Goal: Navigation & Orientation: Find specific page/section

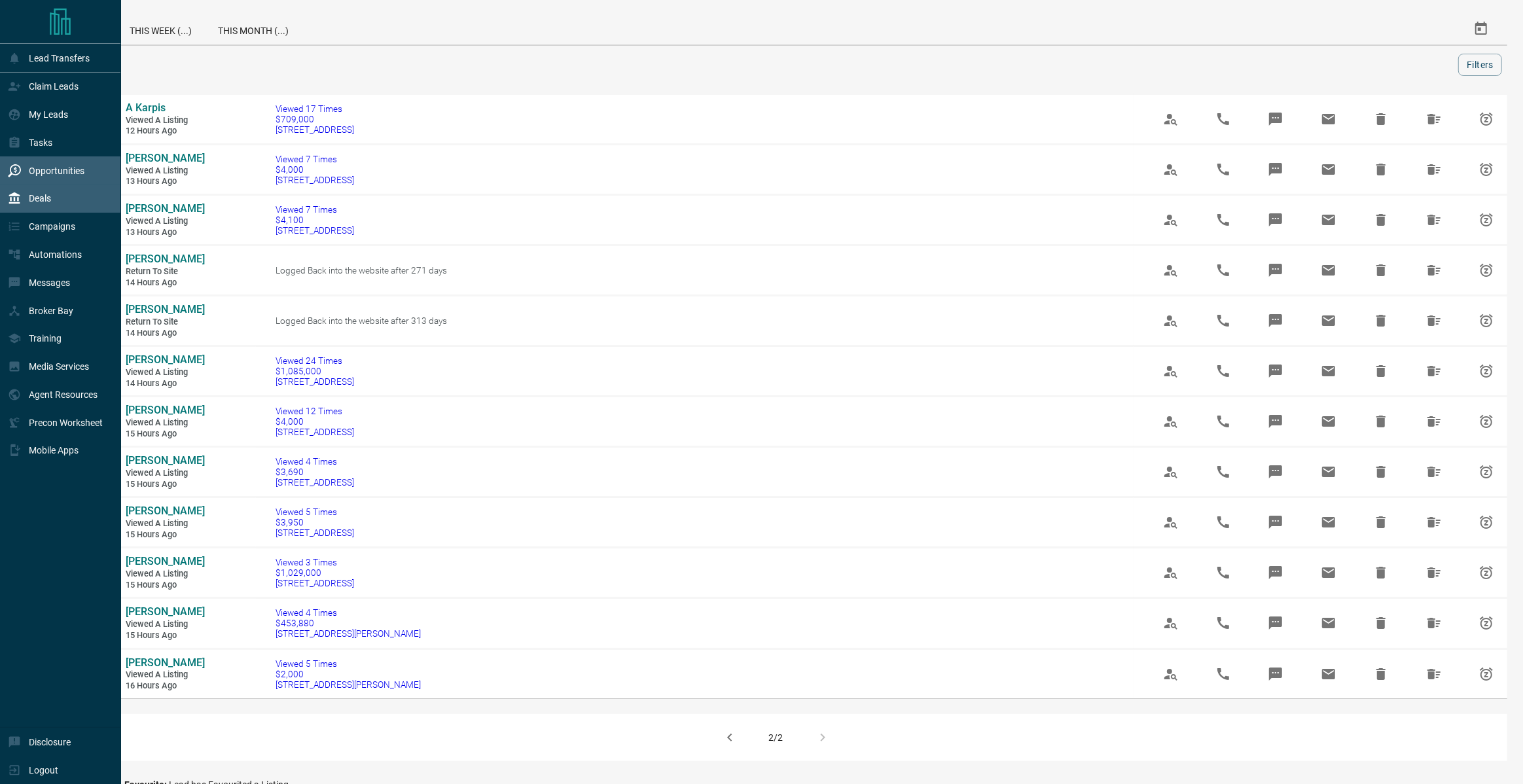
click at [42, 197] on p "Deals" at bounding box center [40, 198] width 22 height 10
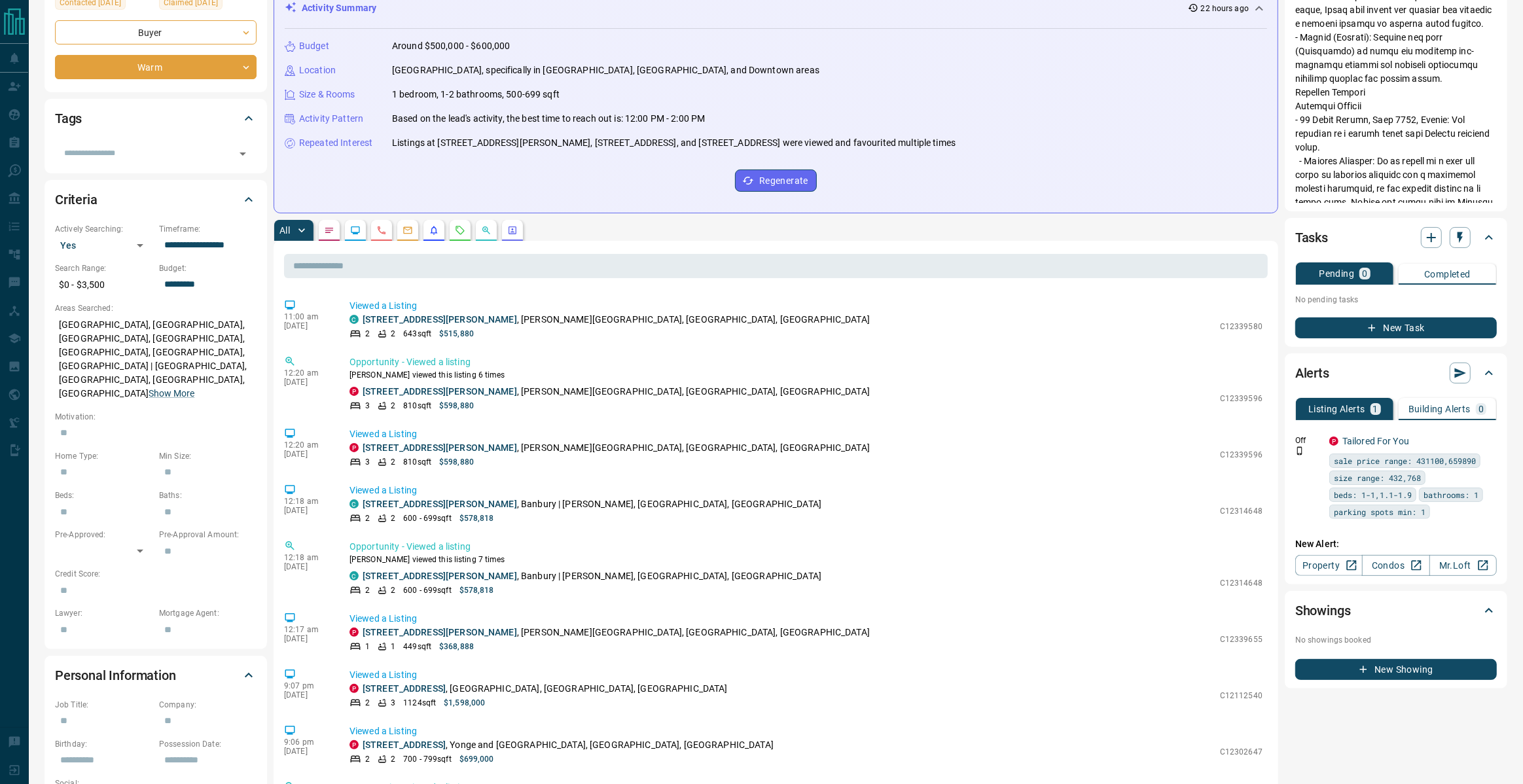
scroll to position [197, 0]
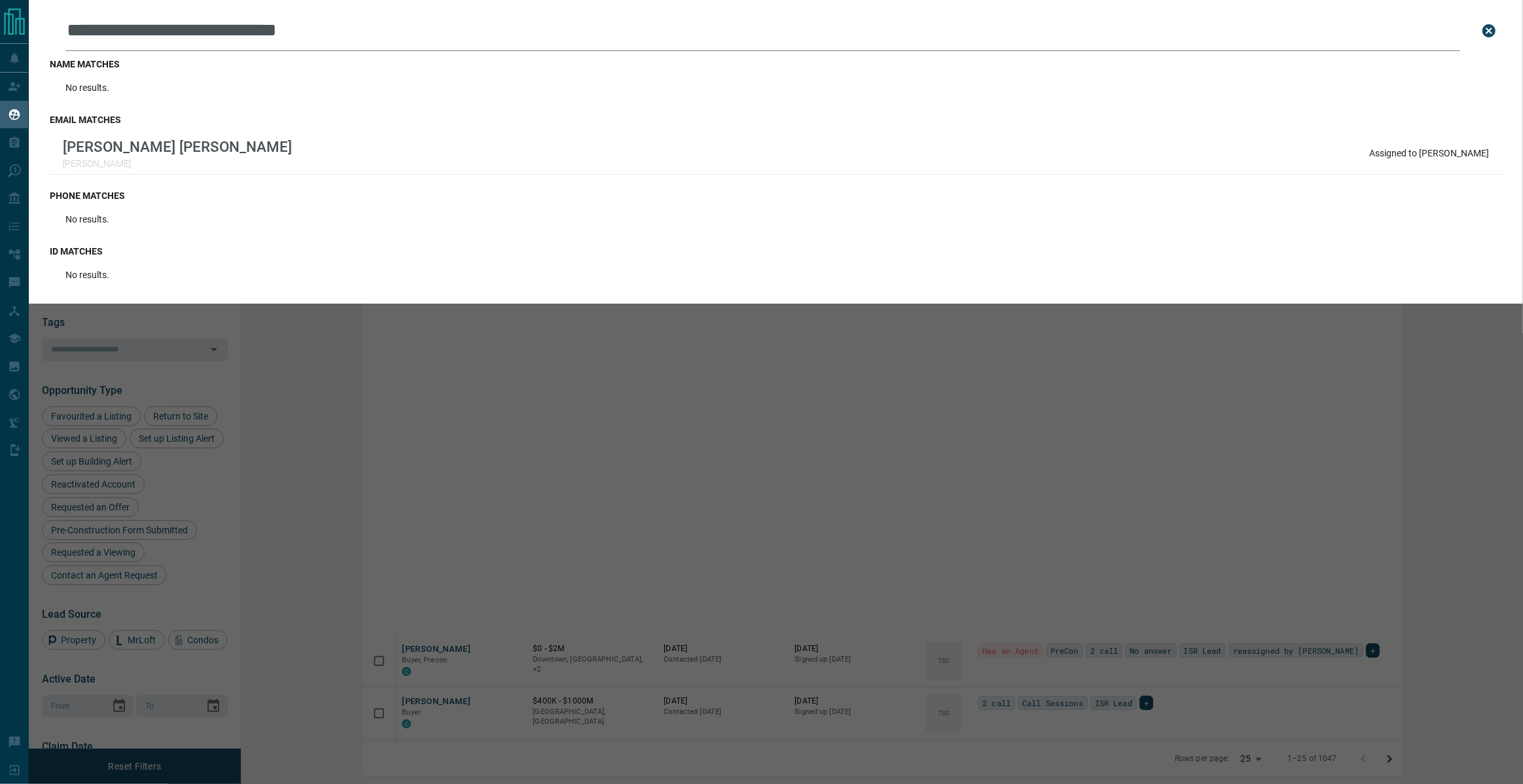
scroll to position [668, 1276]
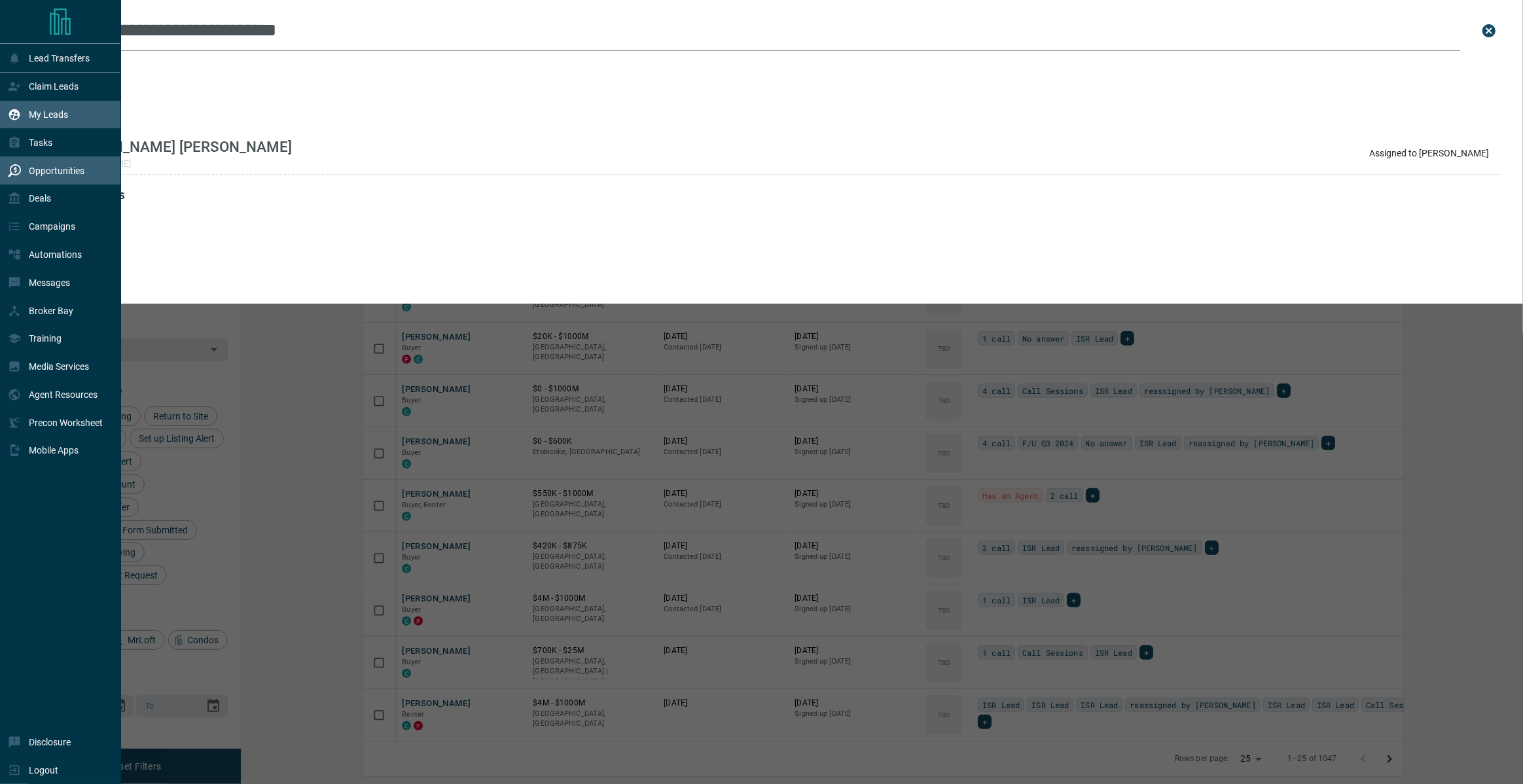
click at [45, 176] on p "Opportunities" at bounding box center [56, 171] width 56 height 10
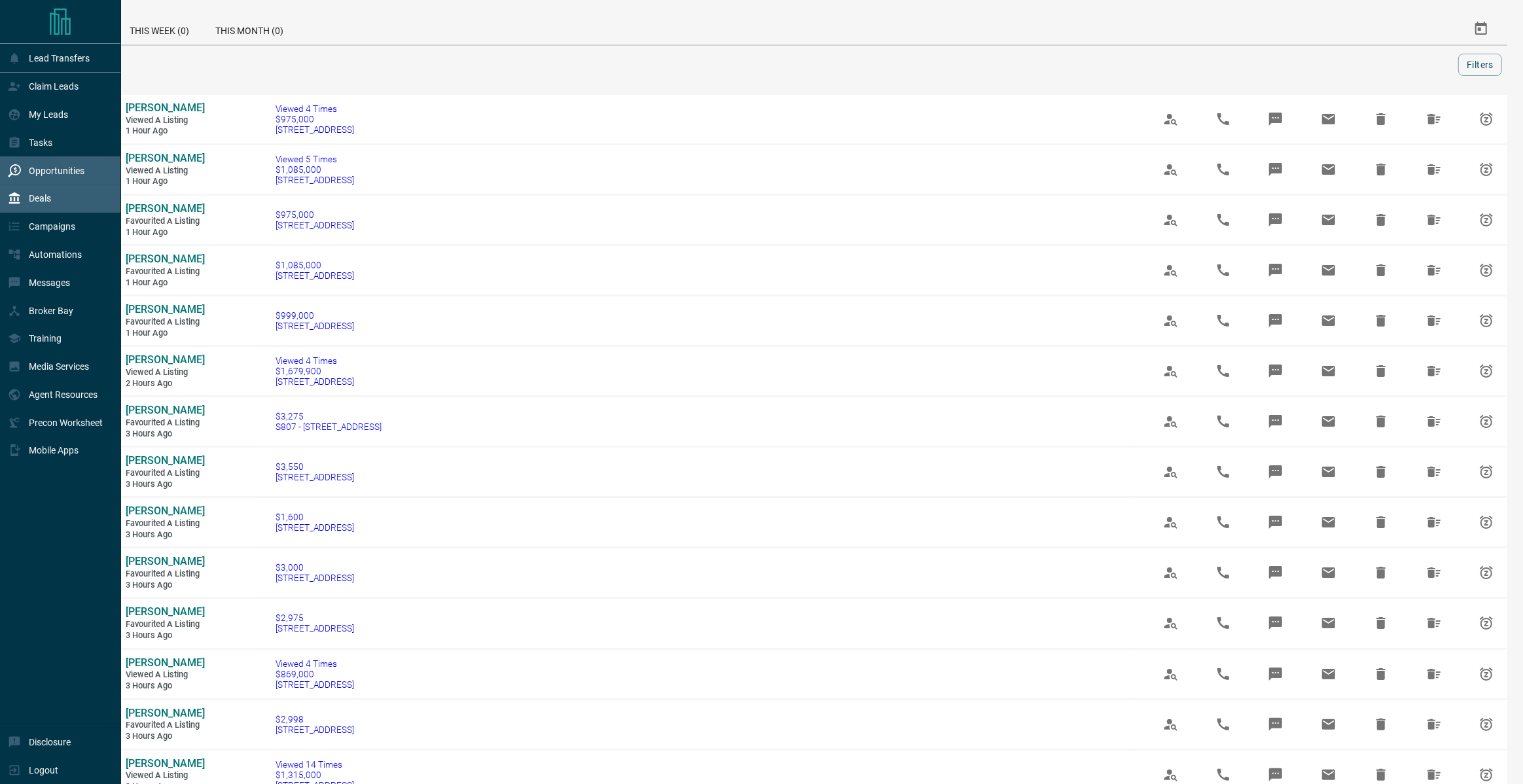
click at [31, 197] on p "Deals" at bounding box center [40, 198] width 22 height 10
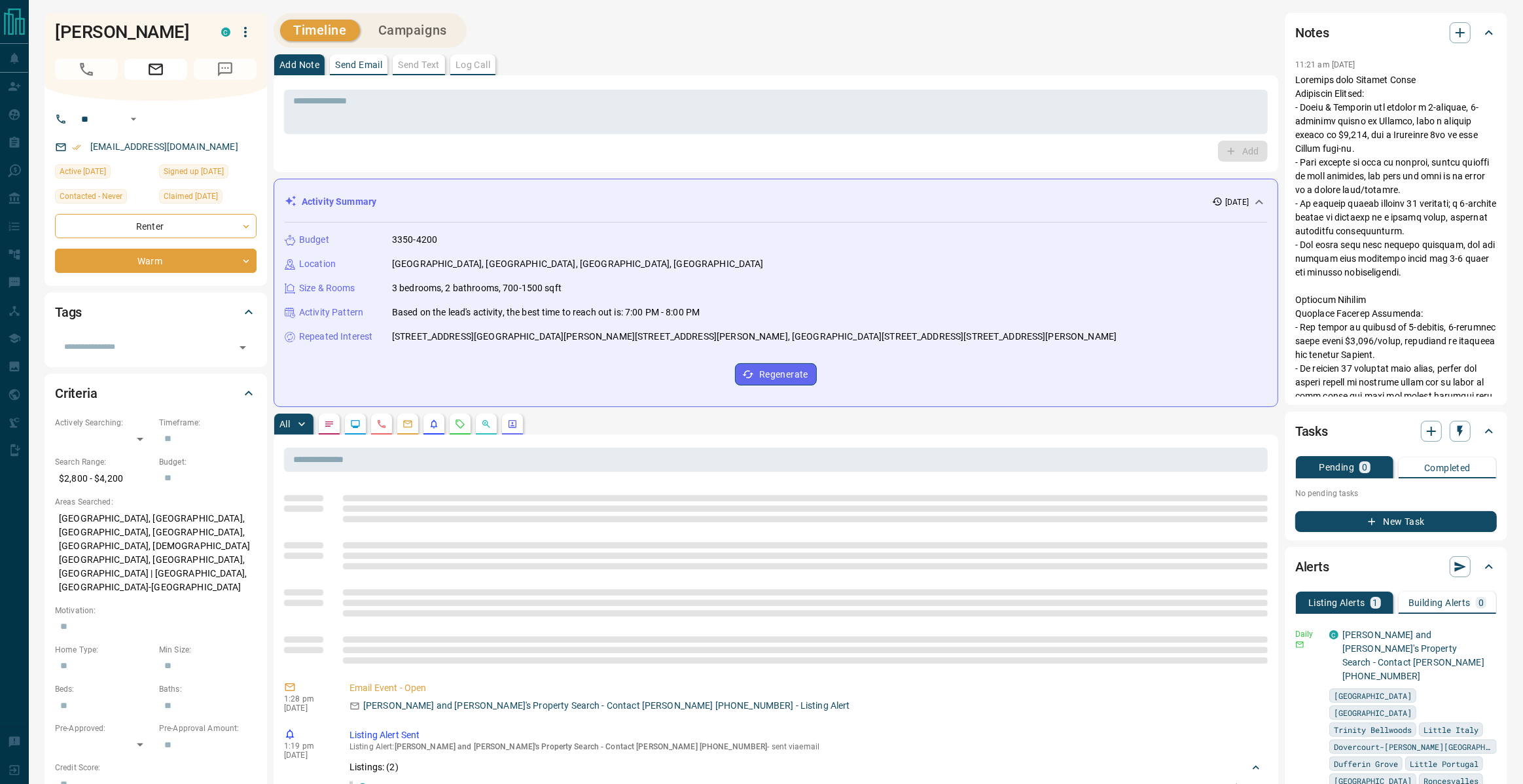
scroll to position [91, 0]
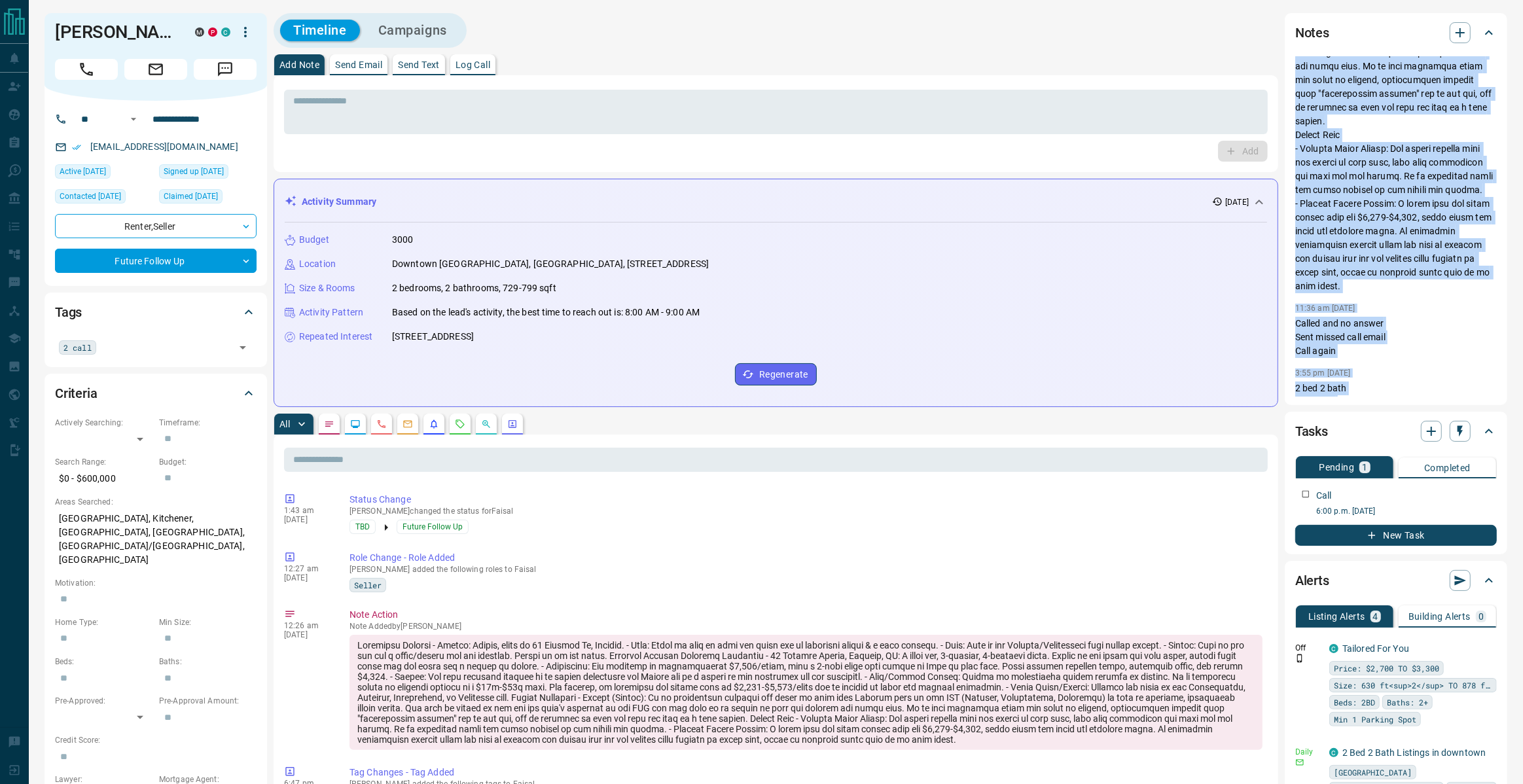
scroll to position [641, 0]
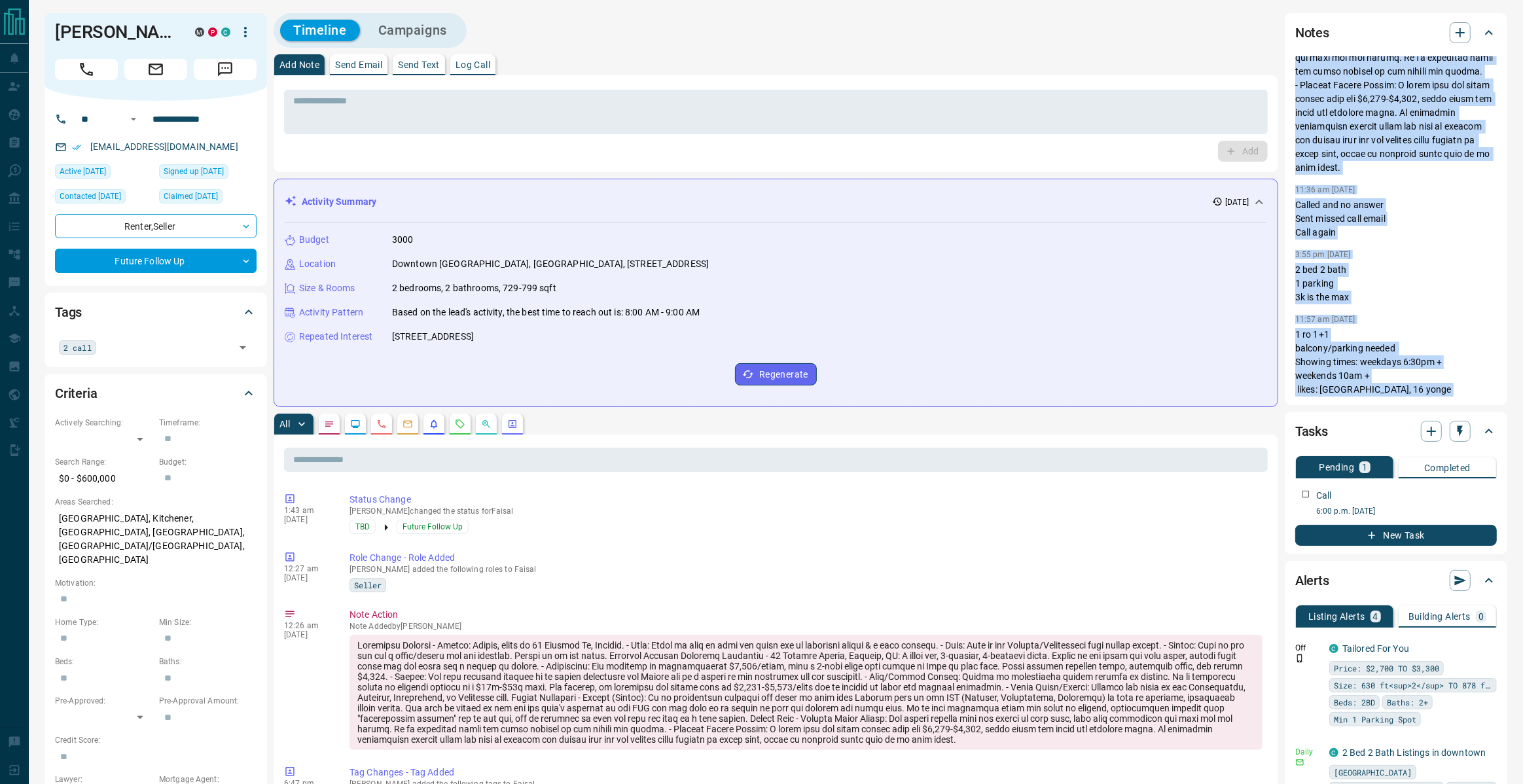
drag, startPoint x: 1295, startPoint y: 81, endPoint x: 1421, endPoint y: 420, distance: 361.7
click at [1421, 420] on div "Notes 12:26 am Aug 14 2025 11:36 am Aug 7 2025 Called and no answer Sent missed…" at bounding box center [1396, 781] width 223 height 1536
copy div "Executive Summary - Client: Faisal, owner of 49 Corbett St, Dundalk. - Deal: Wa…"
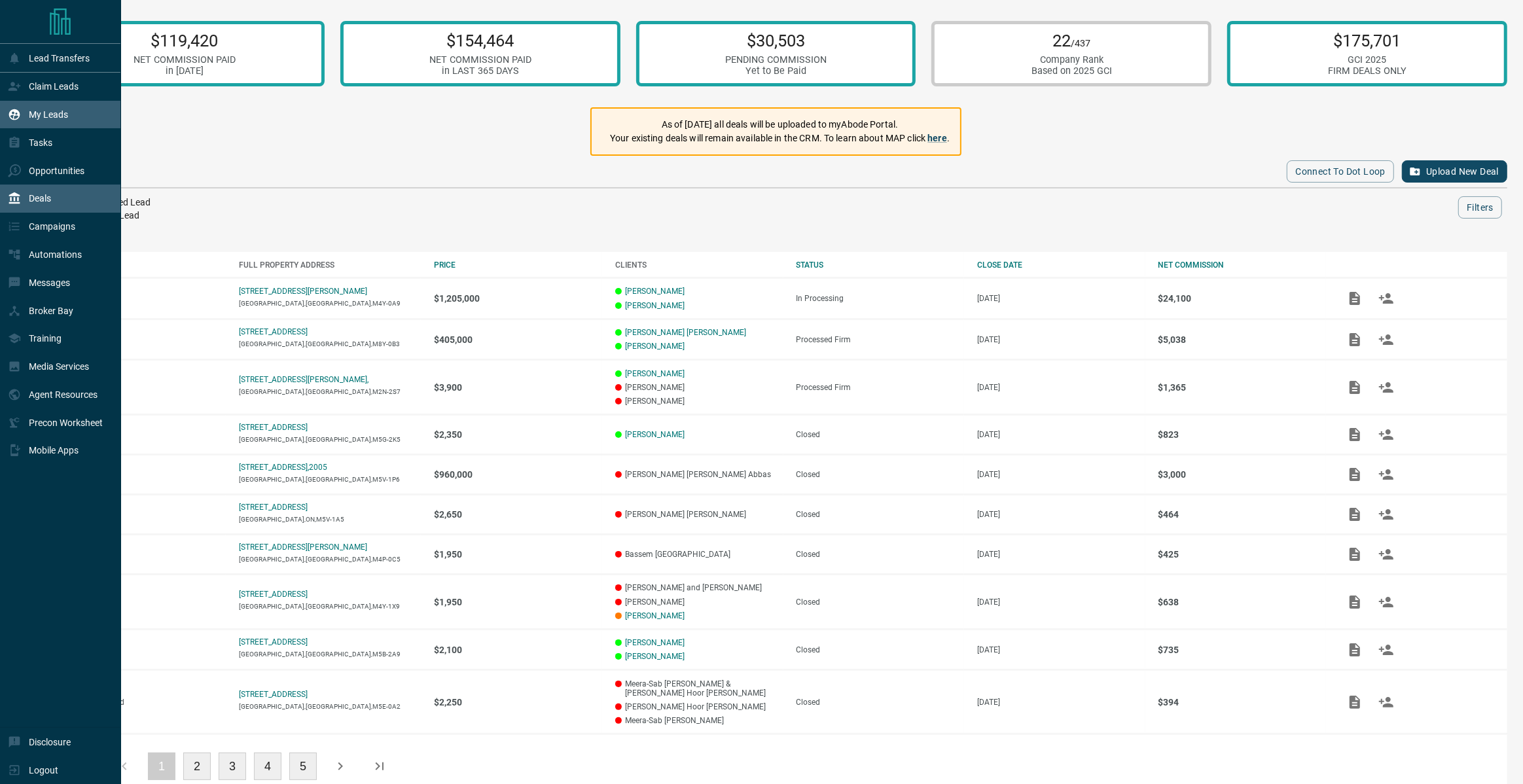
click at [57, 113] on p "My Leads" at bounding box center [48, 114] width 39 height 10
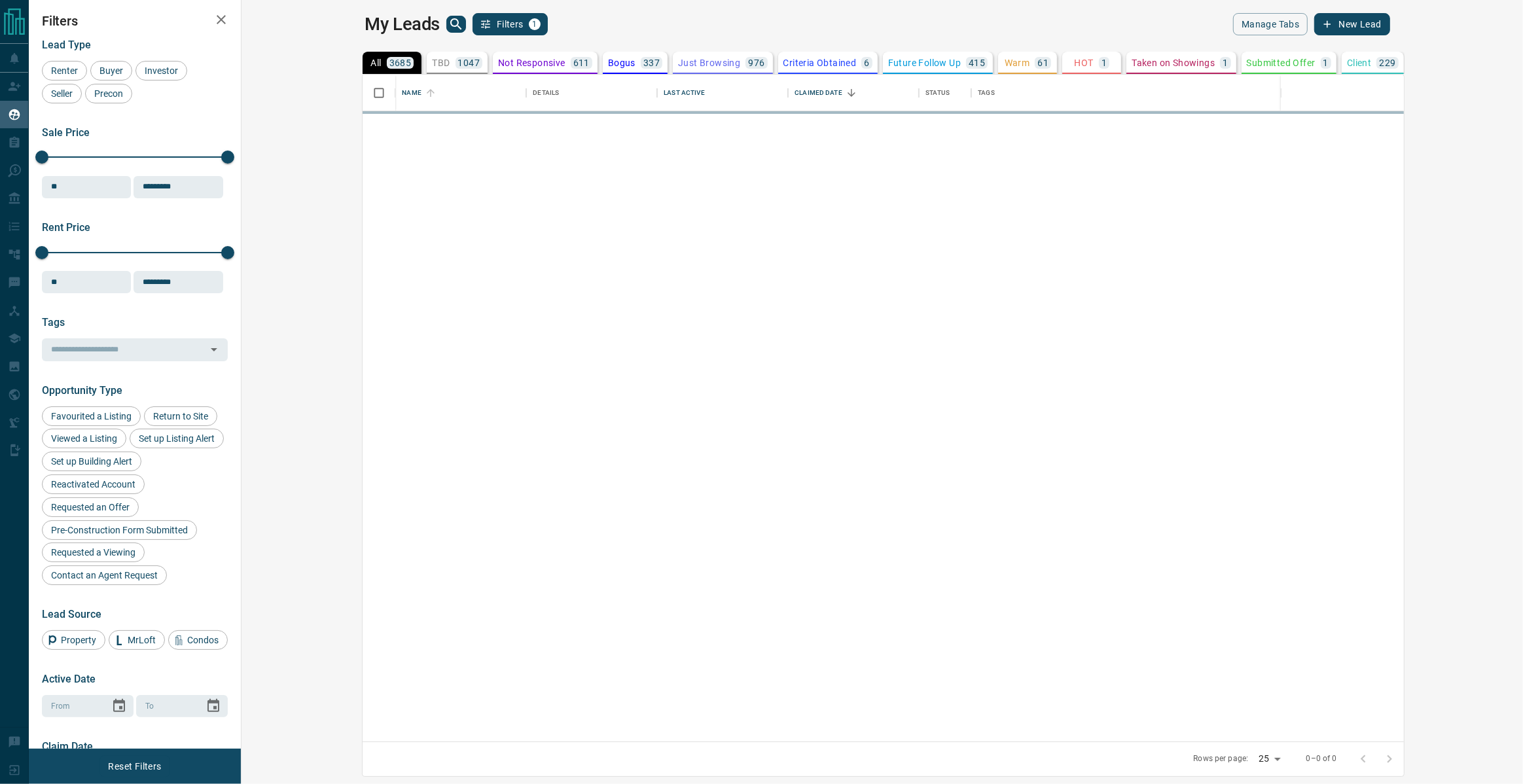
scroll to position [668, 1276]
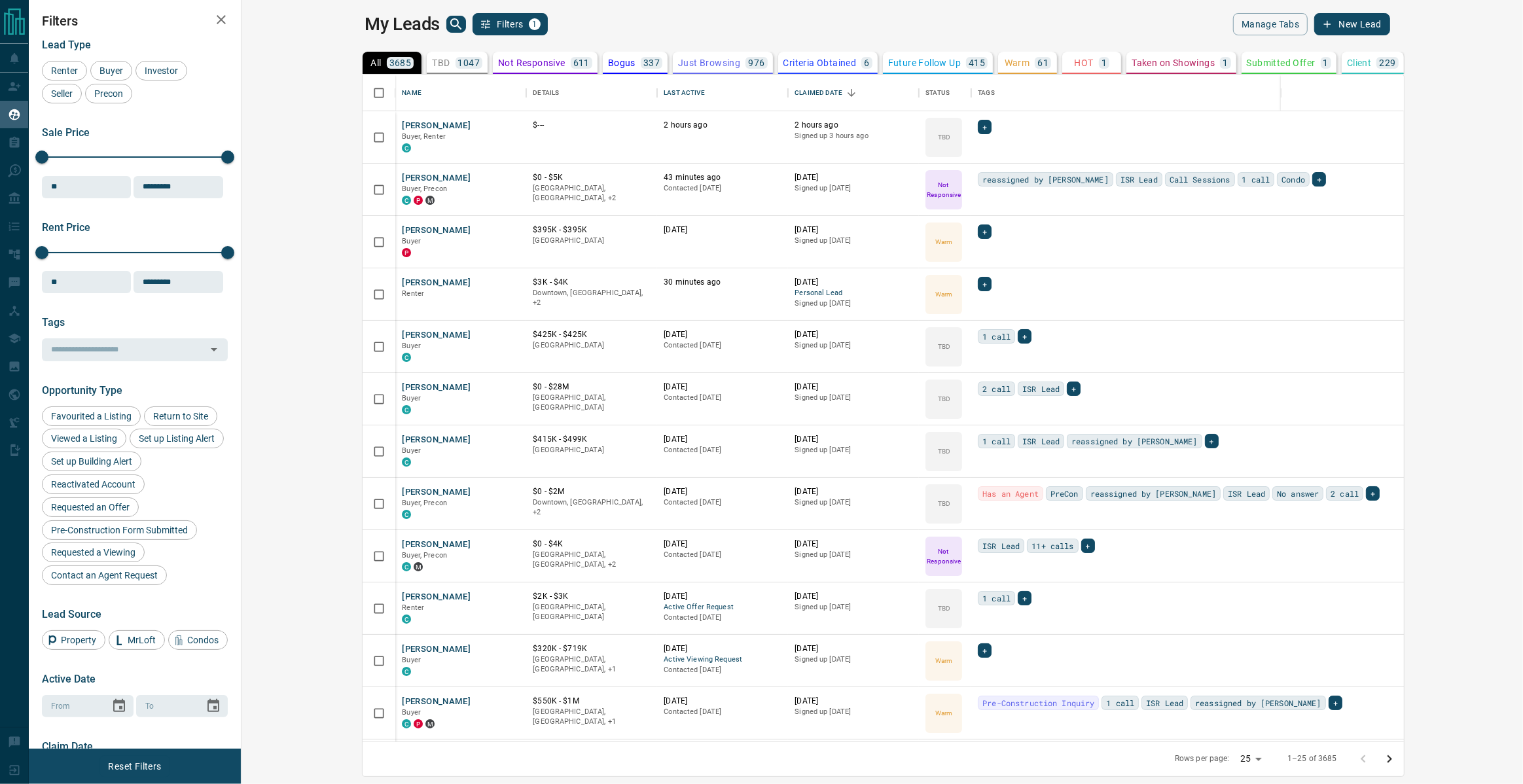
click at [448, 19] on icon "search button" at bounding box center [455, 24] width 16 height 16
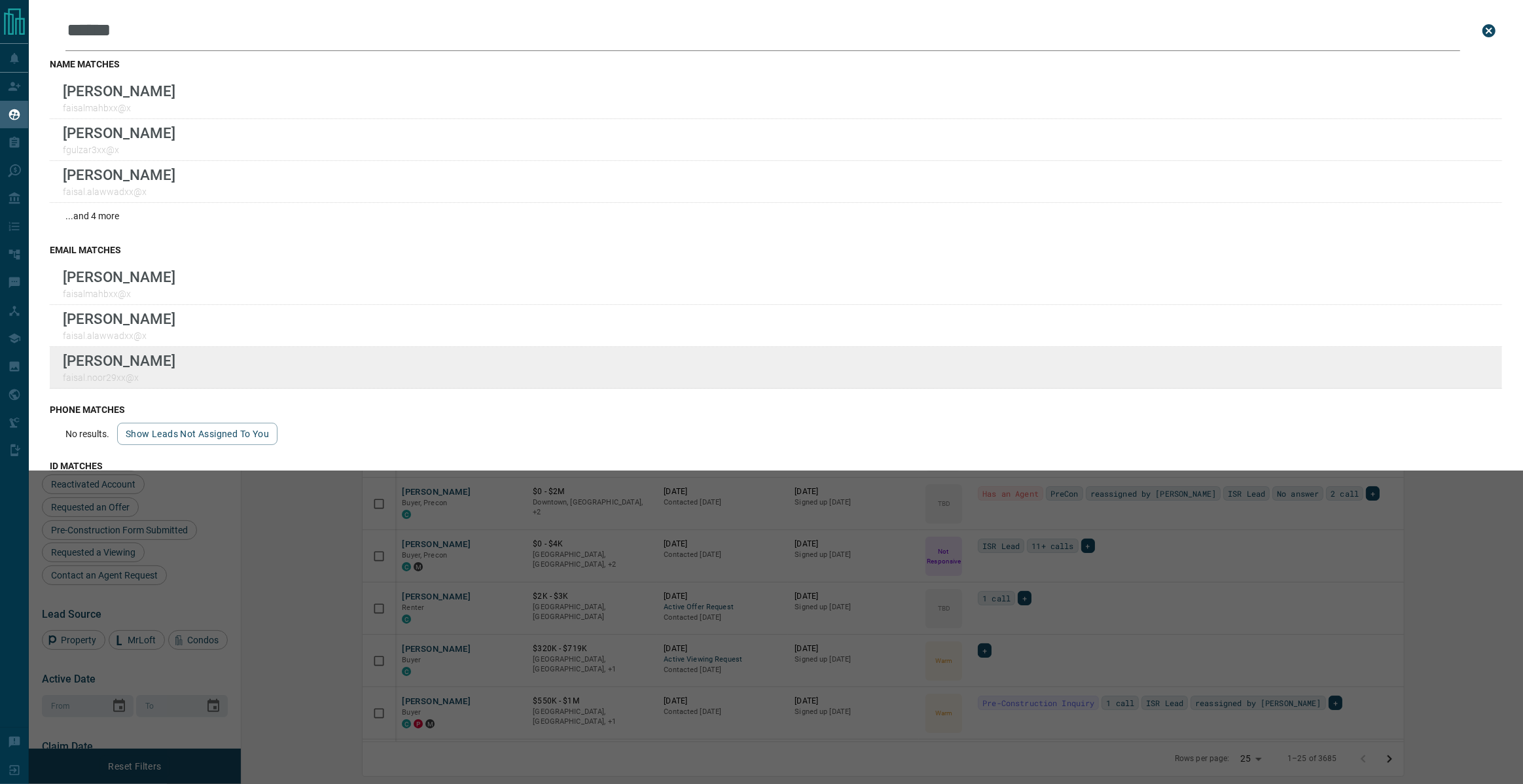
click at [0, 0] on div "Lead Transfers Claim Leads My Leads Tasks Opportunities Deals Campaigns Automat…" at bounding box center [761, 383] width 1523 height 768
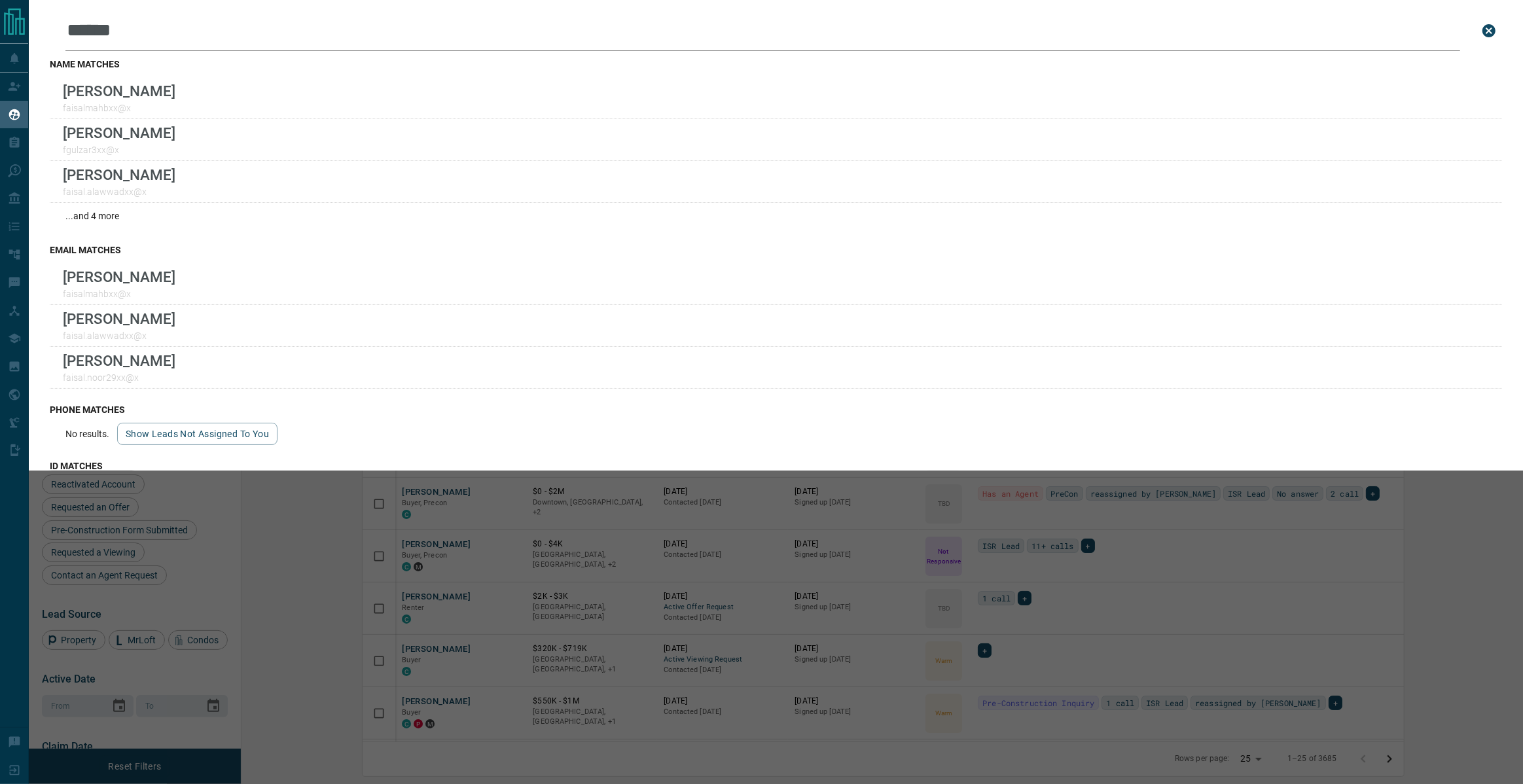
click at [226, 33] on input "******" at bounding box center [763, 30] width 1395 height 41
type input "*"
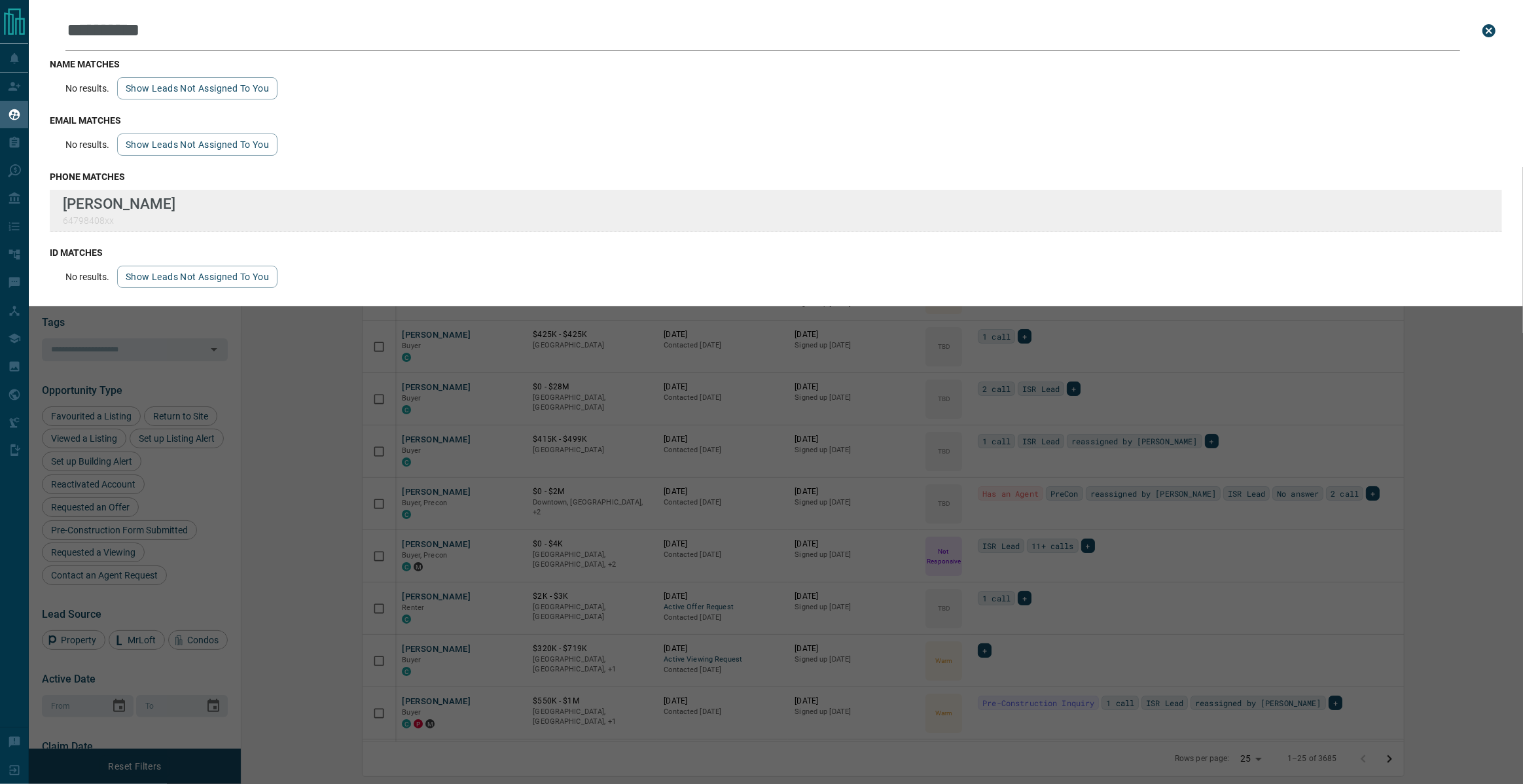
type input "**********"
click at [0, 0] on div "**********" at bounding box center [761, 383] width 1523 height 768
